Goal: Information Seeking & Learning: Learn about a topic

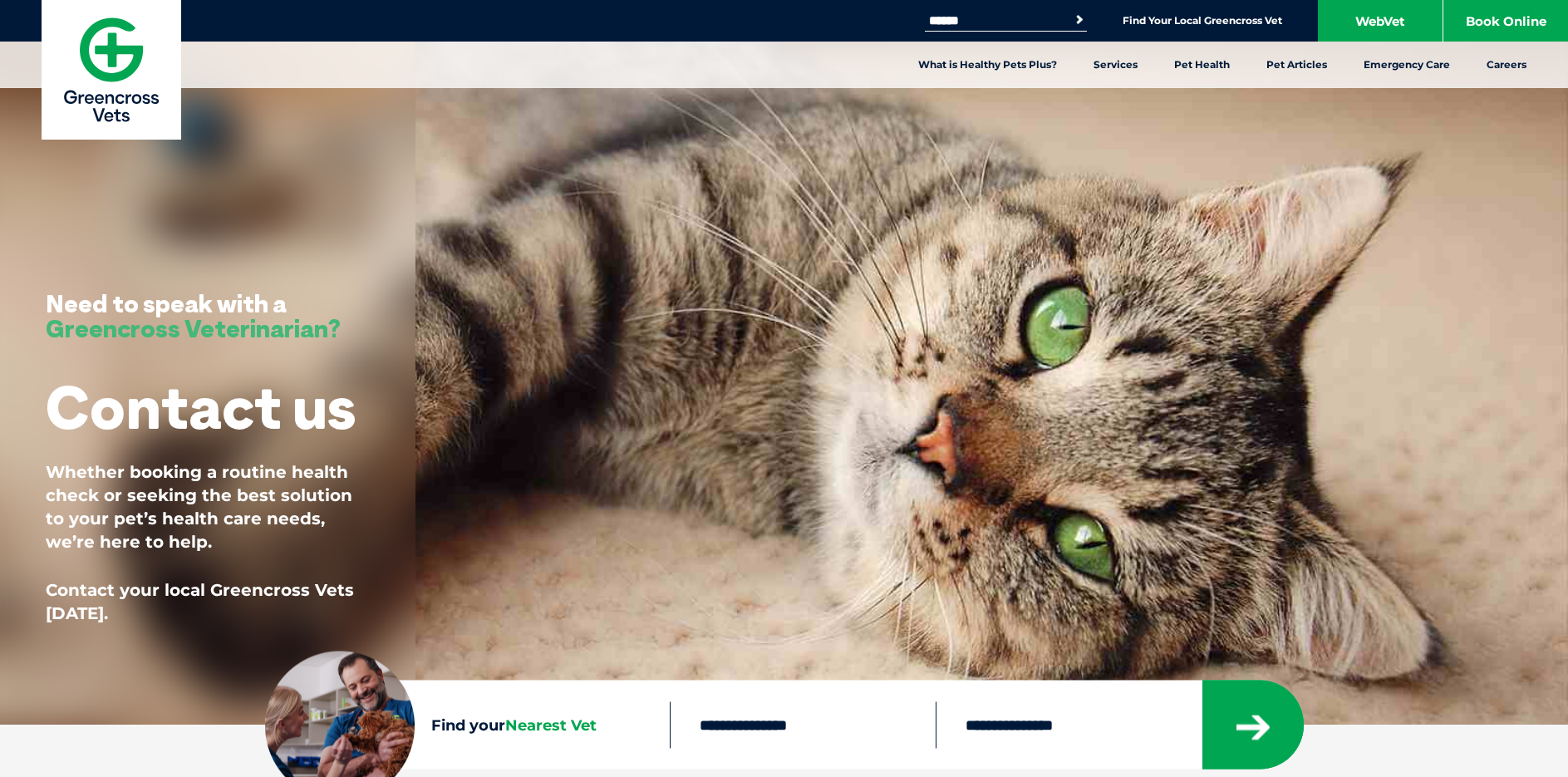
click at [1019, 30] on form "Search for: Search" at bounding box center [1005, 20] width 162 height 19
click at [1020, 23] on input "Search for:" at bounding box center [995, 20] width 141 height 13
click at [1043, 21] on input "Search for:" at bounding box center [995, 20] width 141 height 13
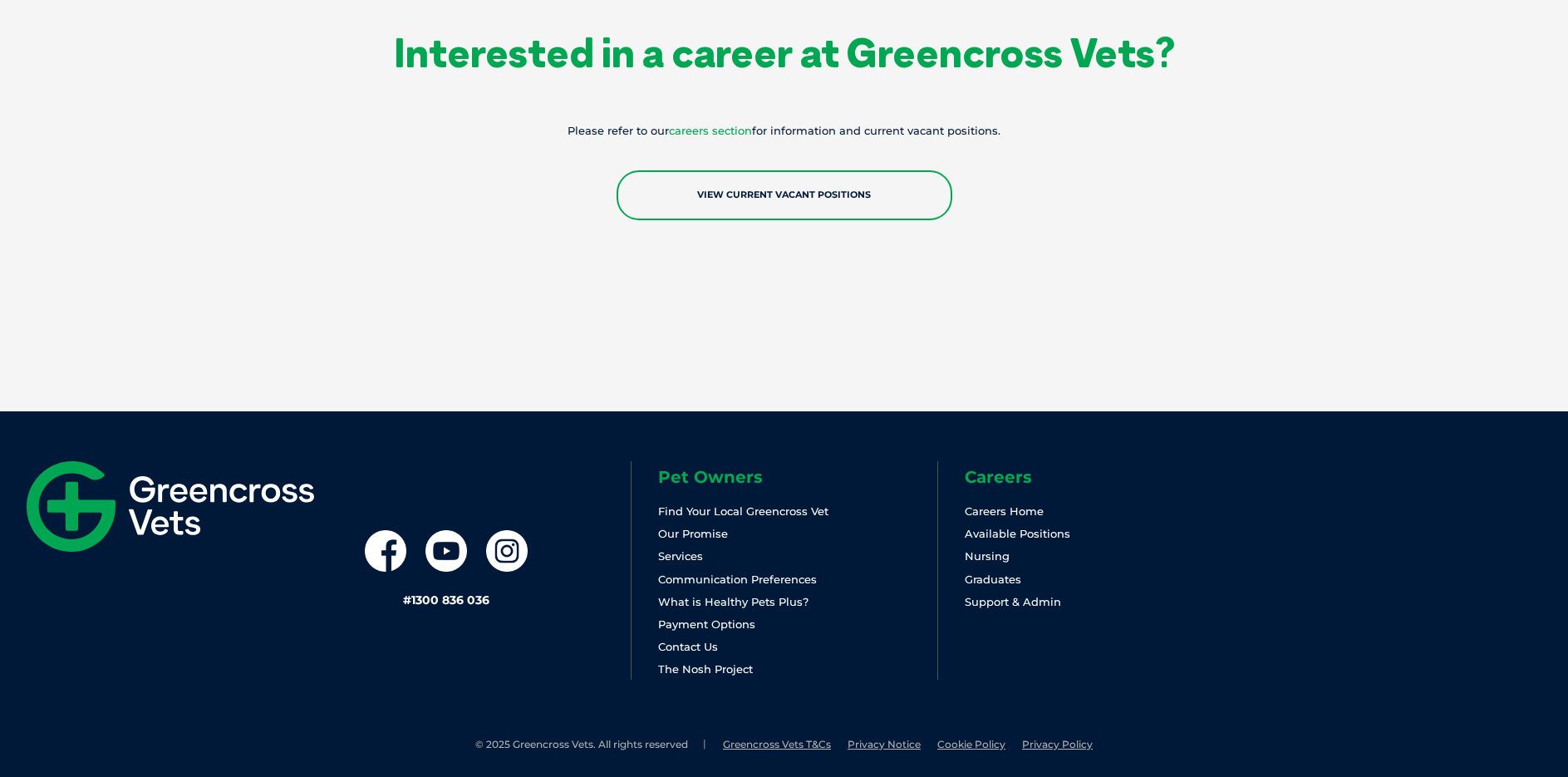
scroll to position [2957, 0]
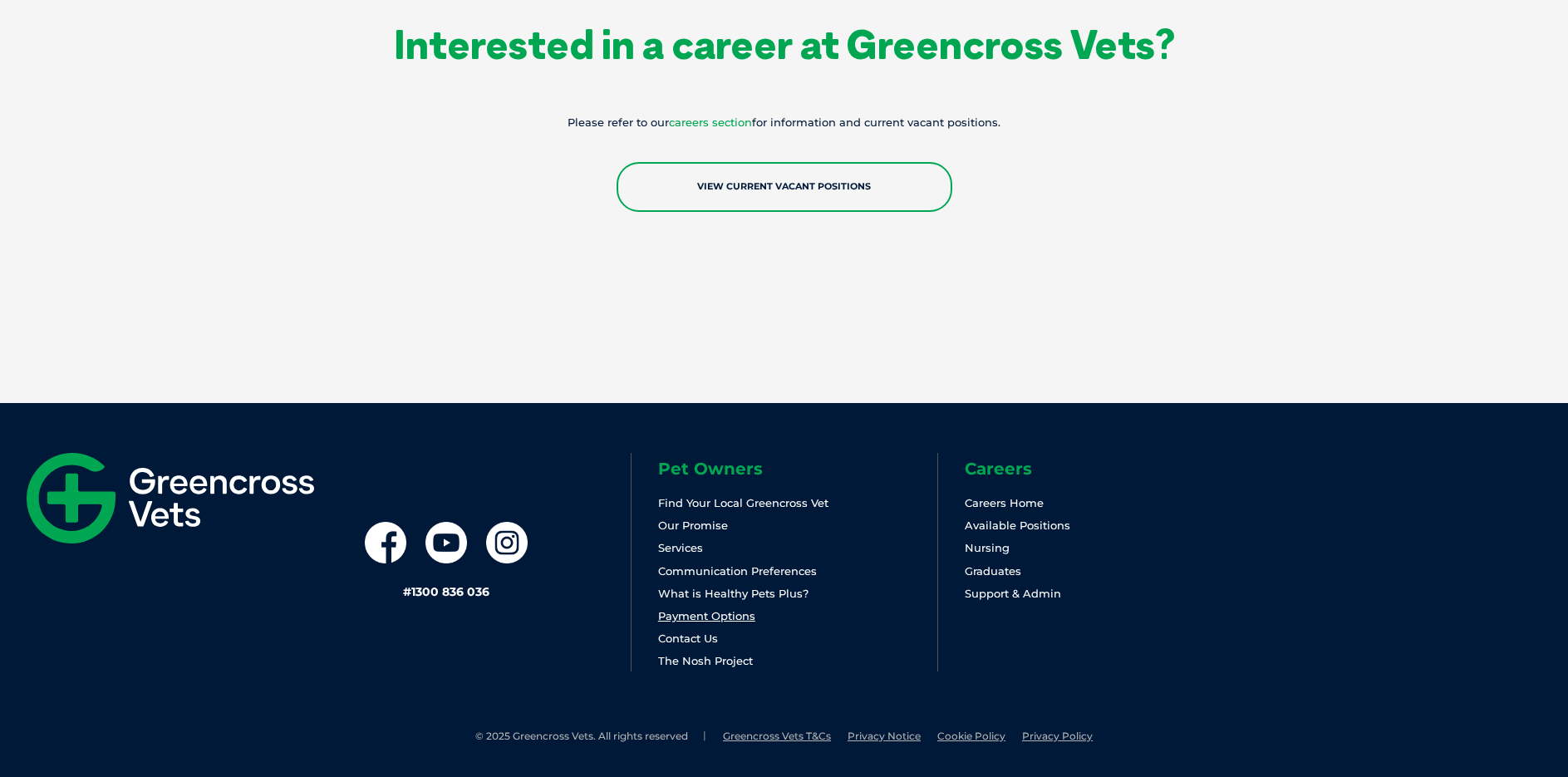
click at [718, 613] on link "Payment Options" at bounding box center [706, 615] width 97 height 13
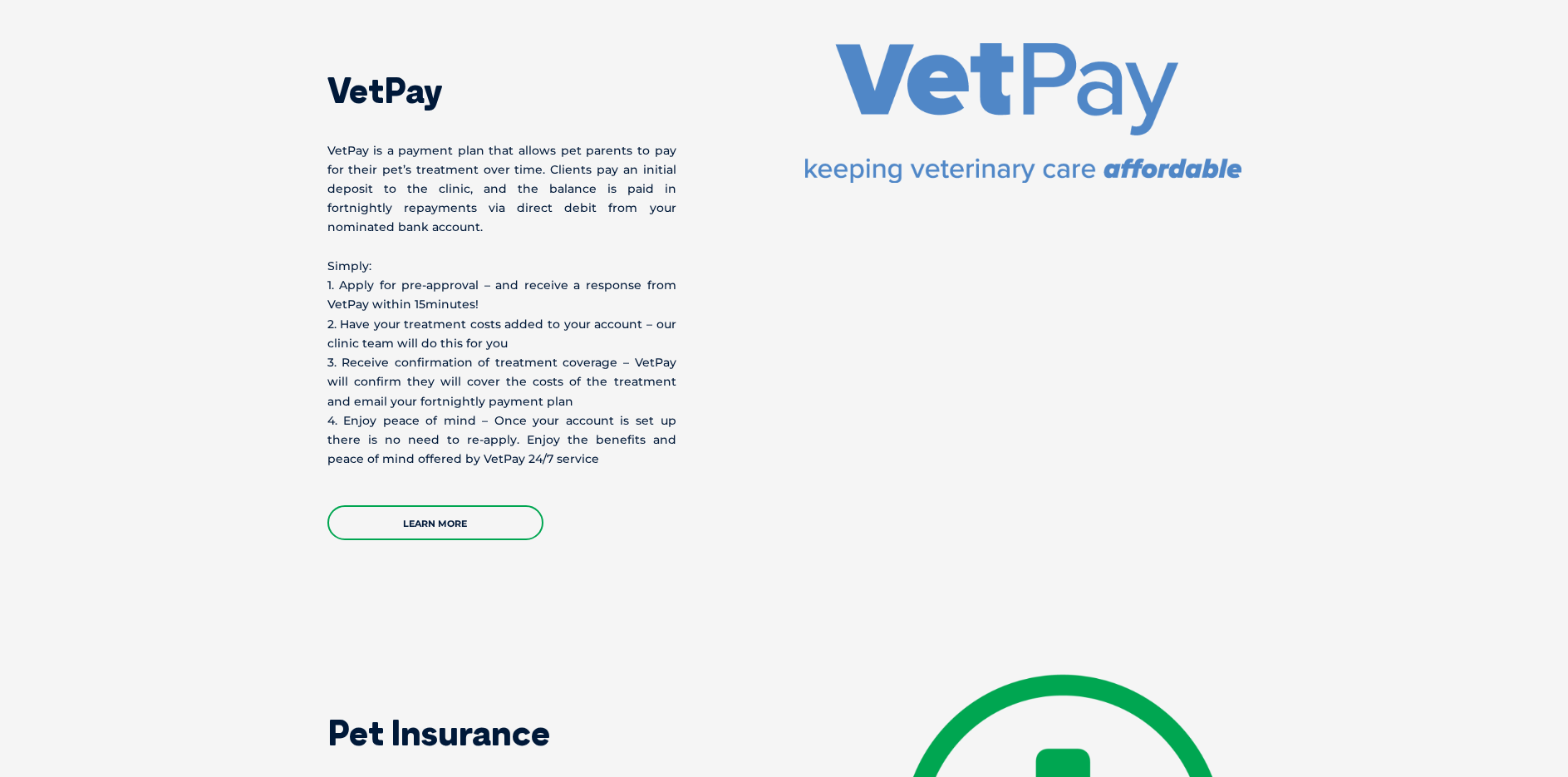
scroll to position [2992, 0]
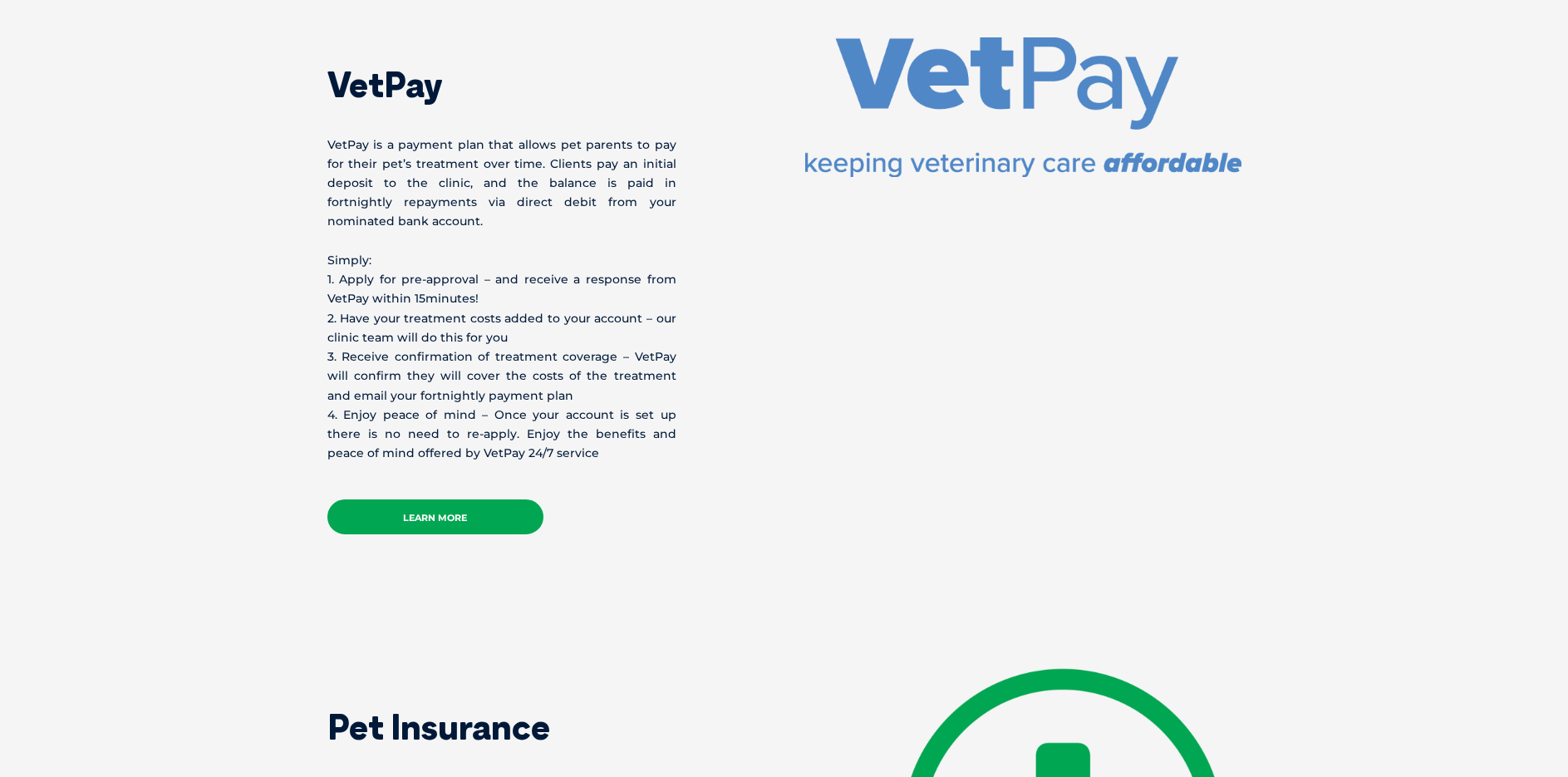
click at [498, 500] on link "Learn More" at bounding box center [435, 517] width 216 height 35
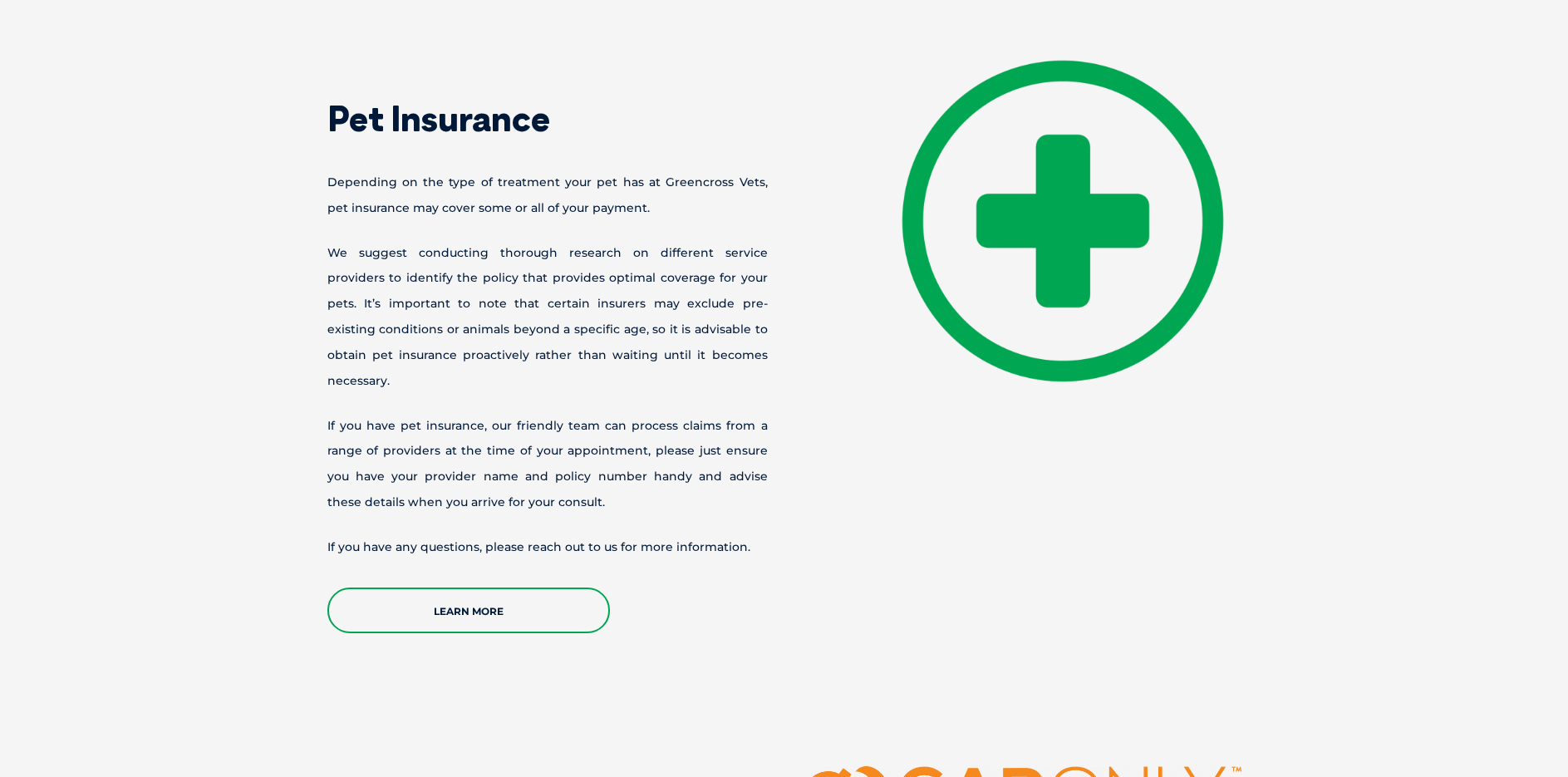
scroll to position [3574, 0]
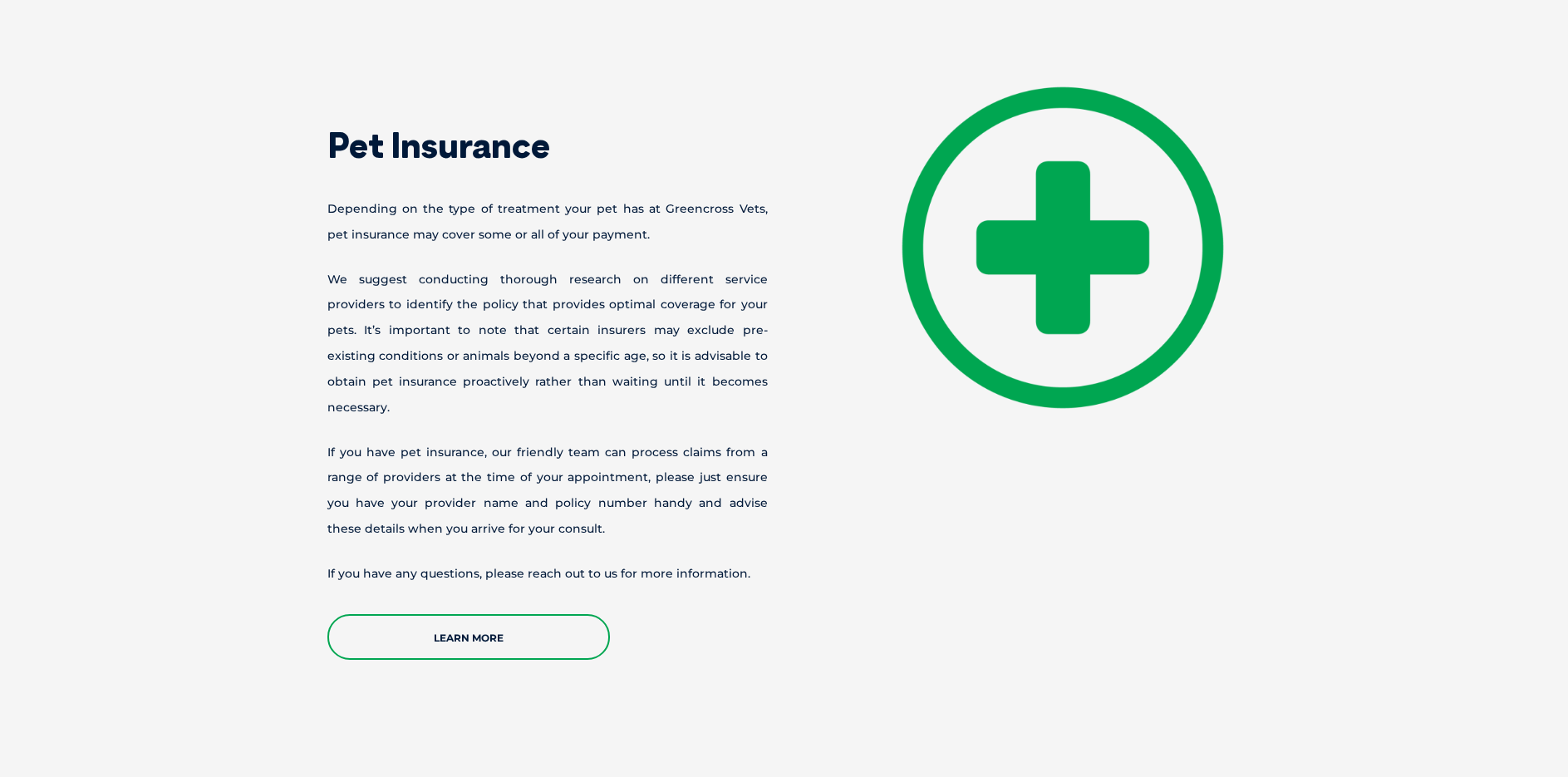
drag, startPoint x: 850, startPoint y: 510, endPoint x: 798, endPoint y: 574, distance: 82.5
click at [799, 574] on div "Pet Insurance Depending on the type of treatment your pet has at Greencross Vet…" at bounding box center [784, 373] width 948 height 574
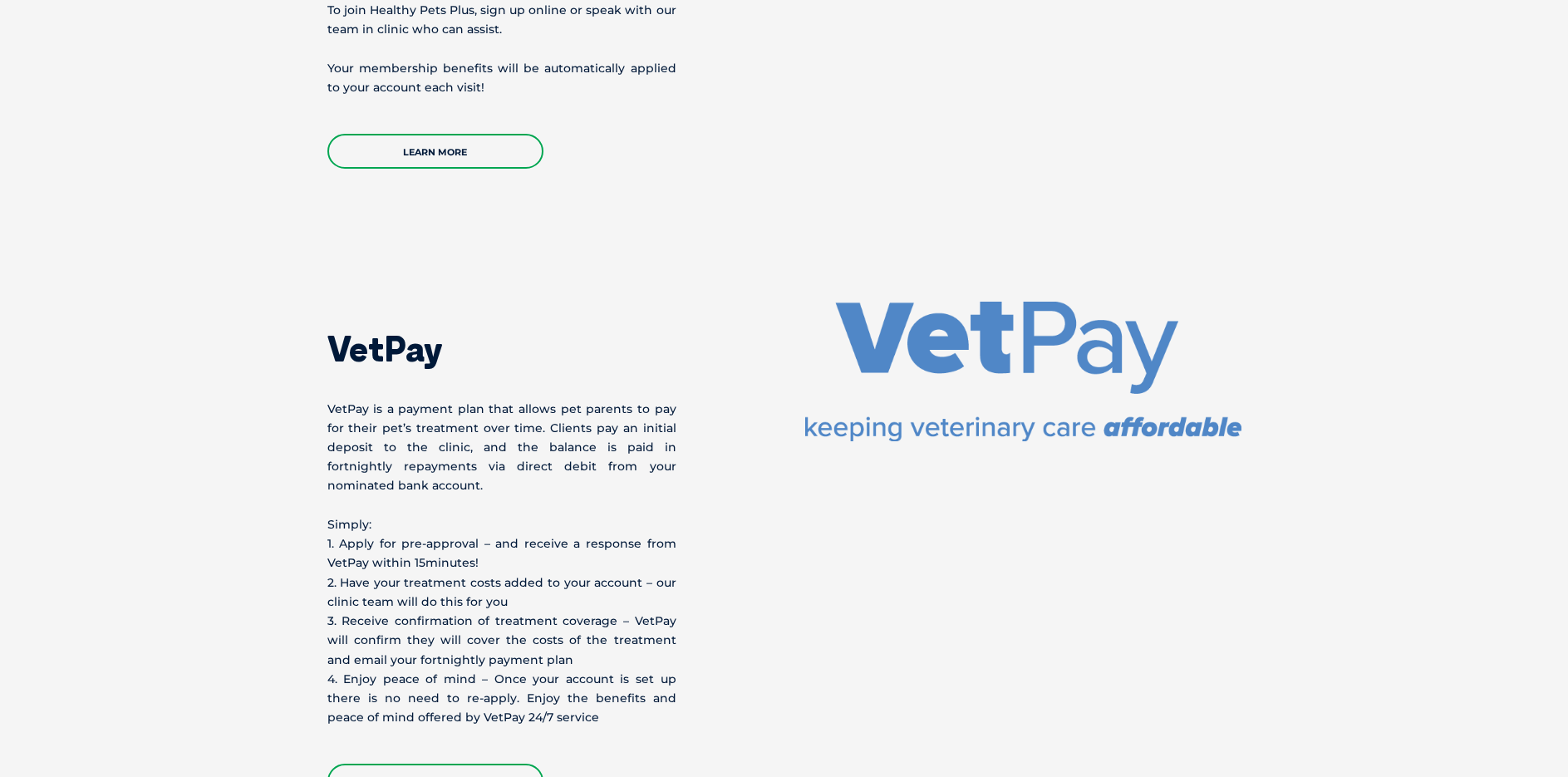
scroll to position [2698, 0]
